Goal: Navigation & Orientation: Find specific page/section

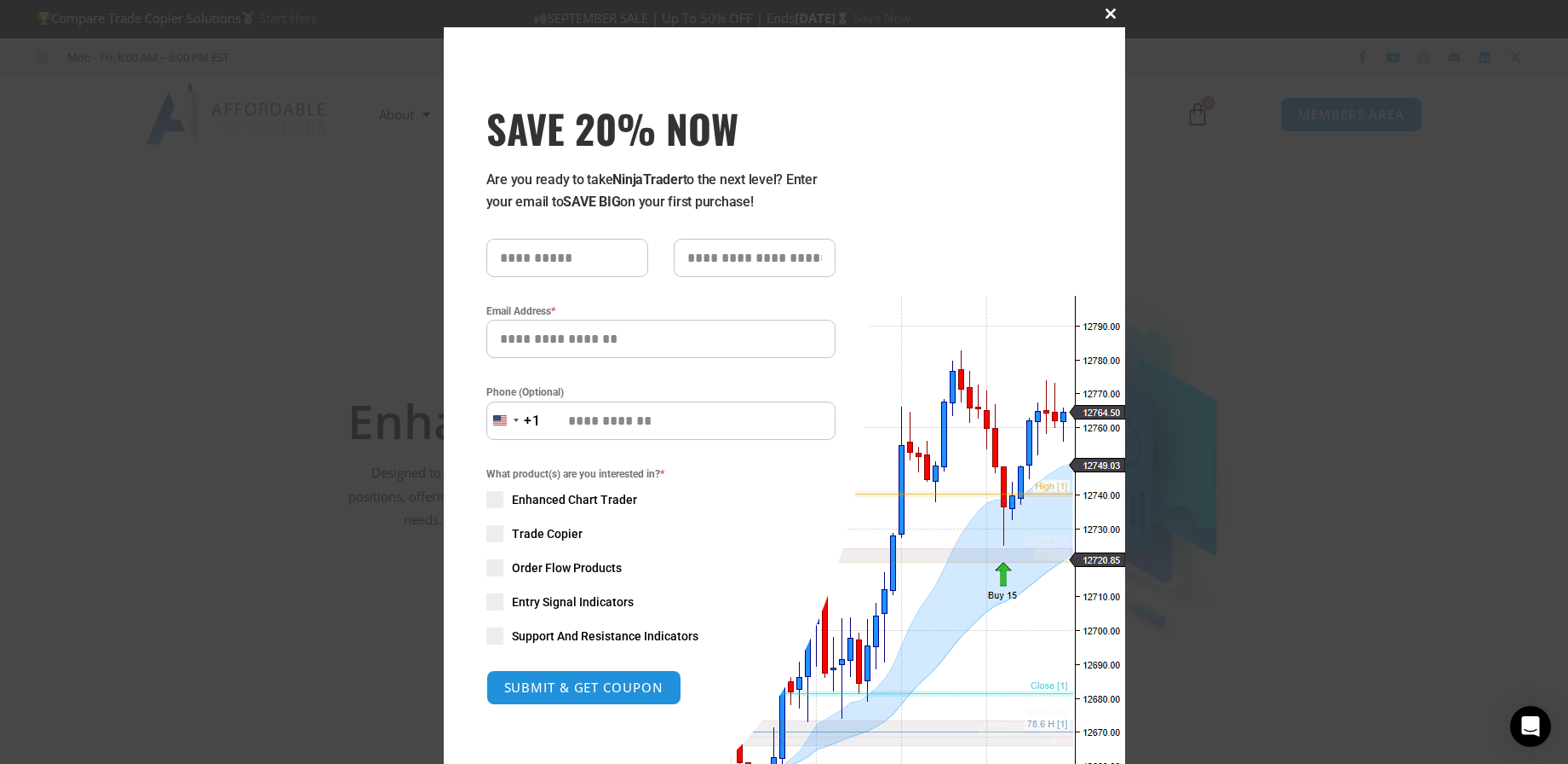
click at [1106, 11] on span "SAVE 20% NOW popup" at bounding box center [1111, 14] width 27 height 10
